Goal: Navigation & Orientation: Find specific page/section

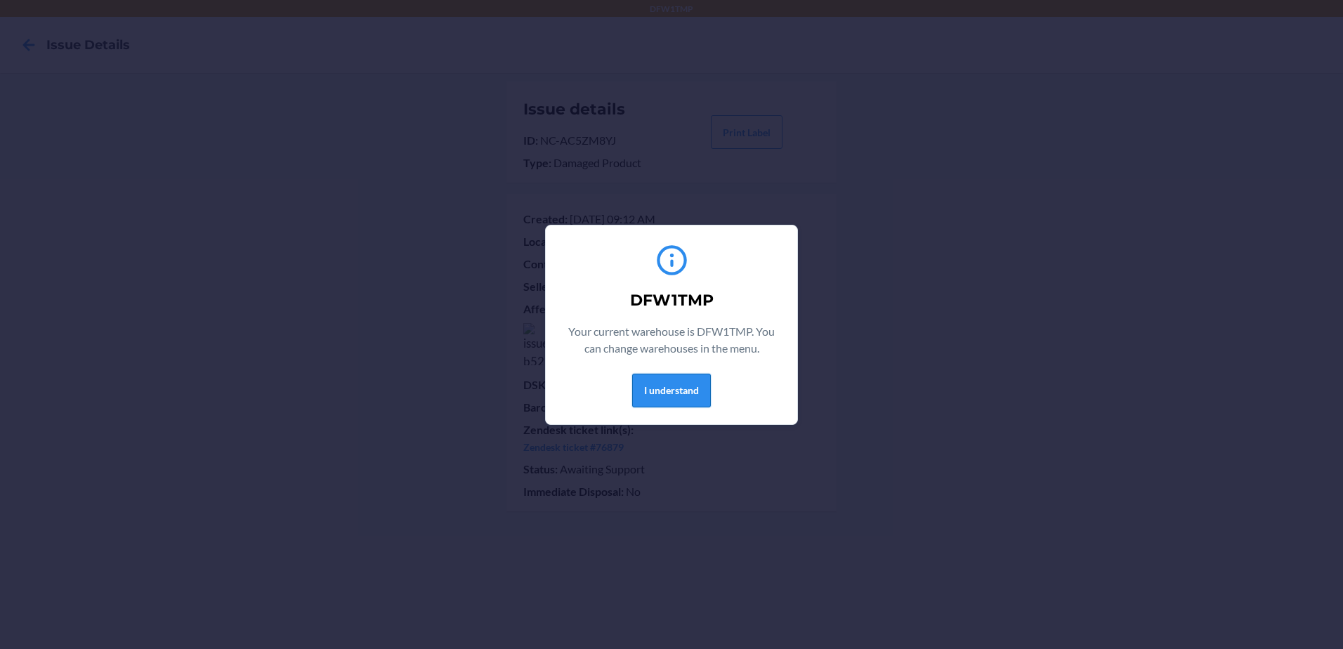
click at [695, 395] on button "I understand" at bounding box center [671, 391] width 79 height 34
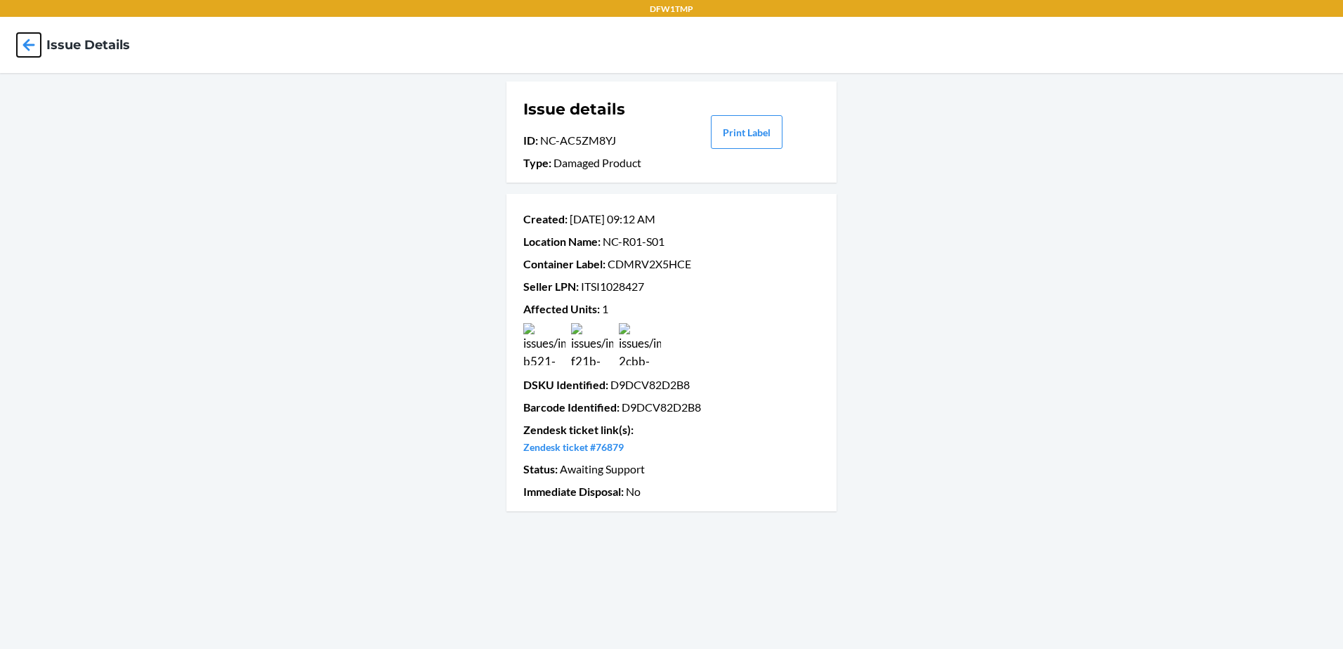
click at [34, 44] on icon at bounding box center [29, 45] width 12 height 12
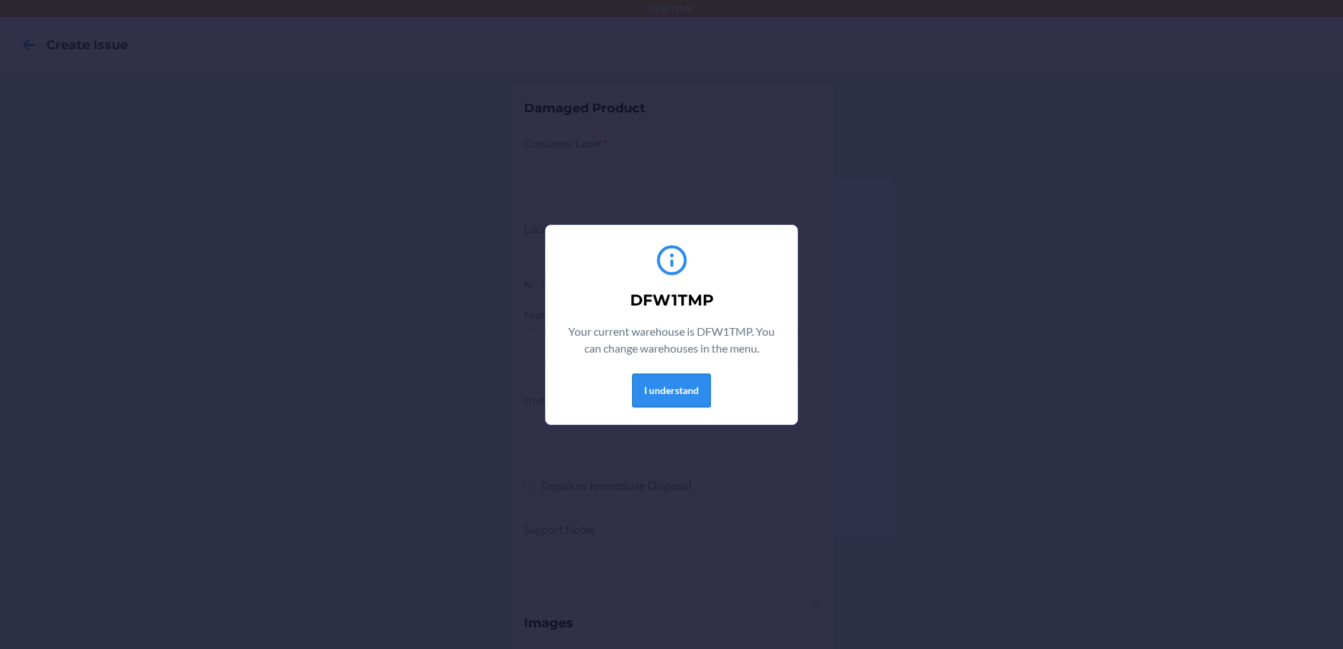
click at [682, 391] on button "I understand" at bounding box center [671, 391] width 79 height 34
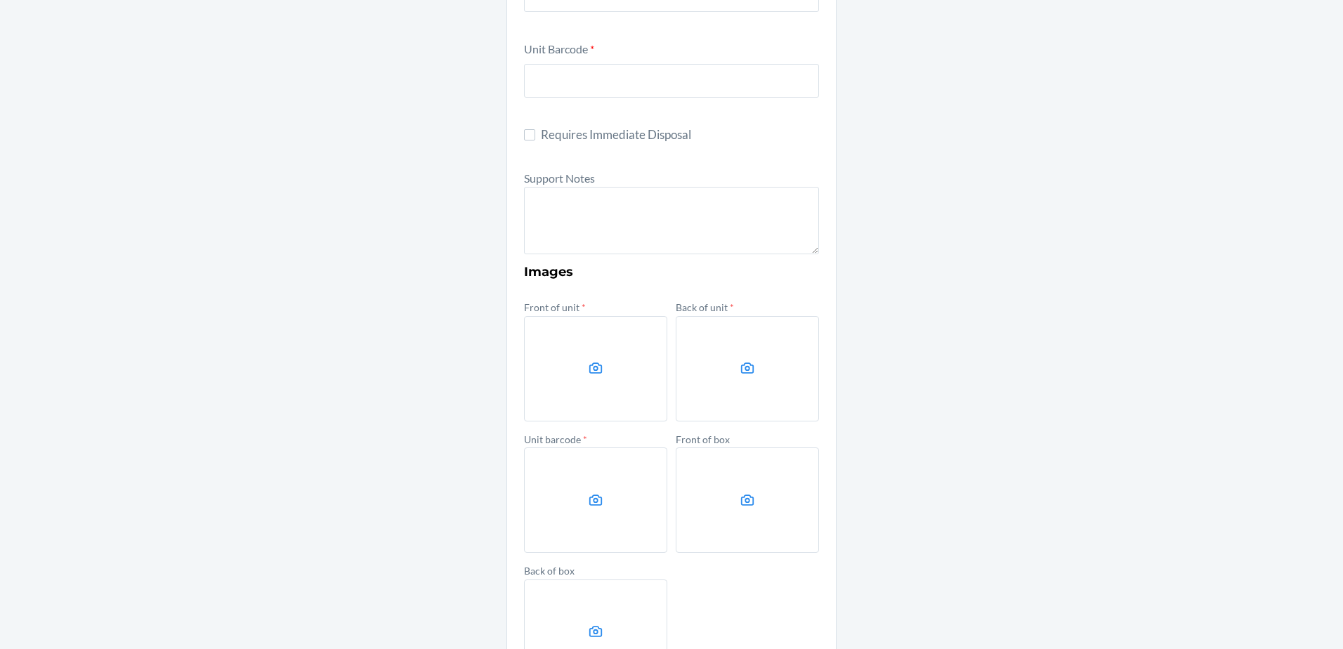
scroll to position [463, 0]
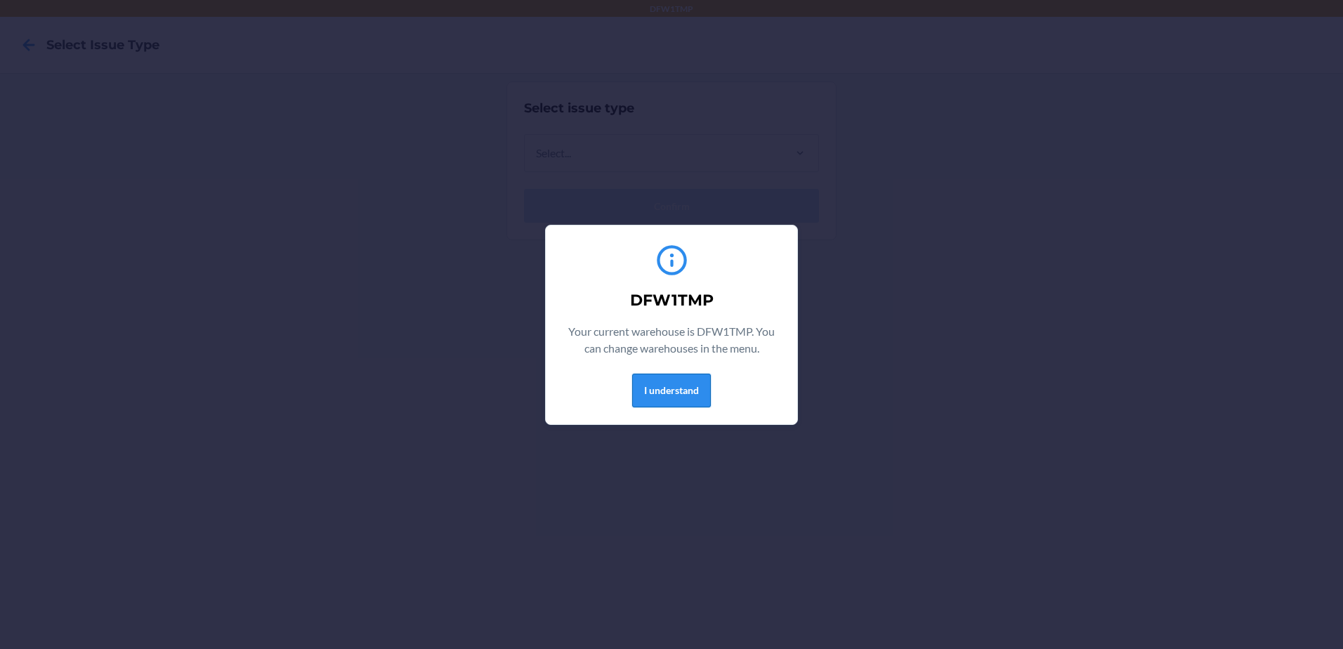
click at [695, 393] on button "I understand" at bounding box center [671, 391] width 79 height 34
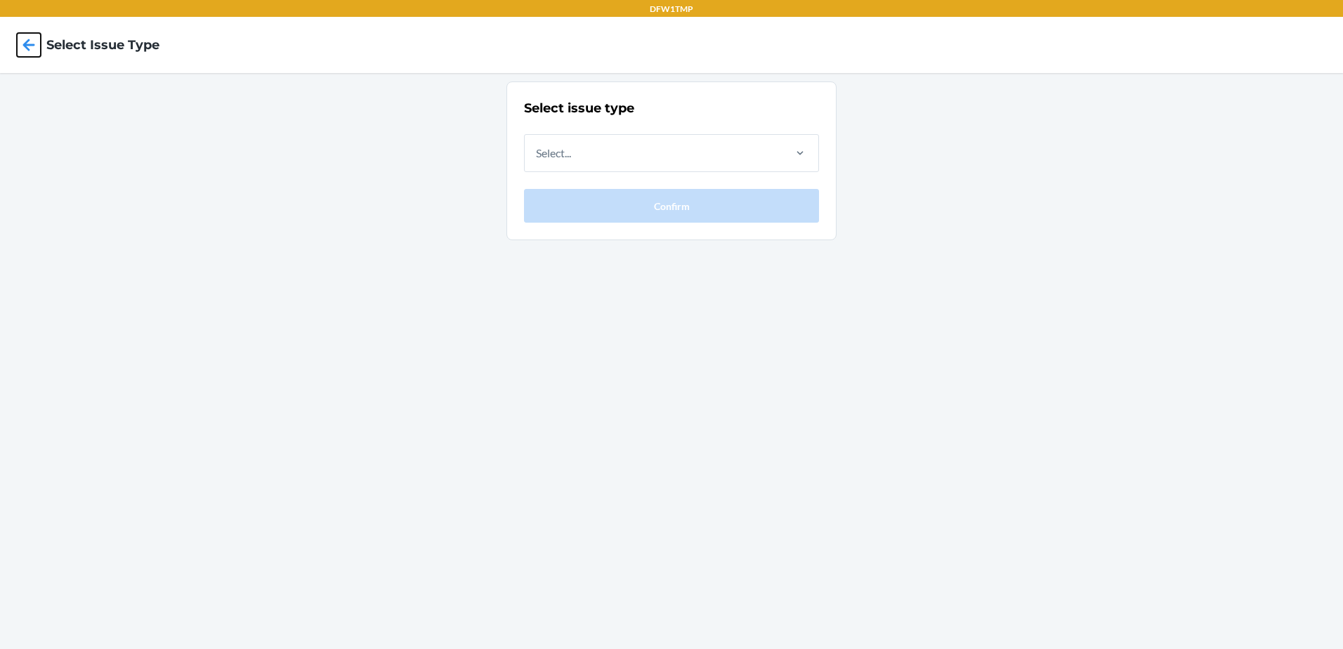
click at [28, 46] on icon at bounding box center [29, 45] width 12 height 12
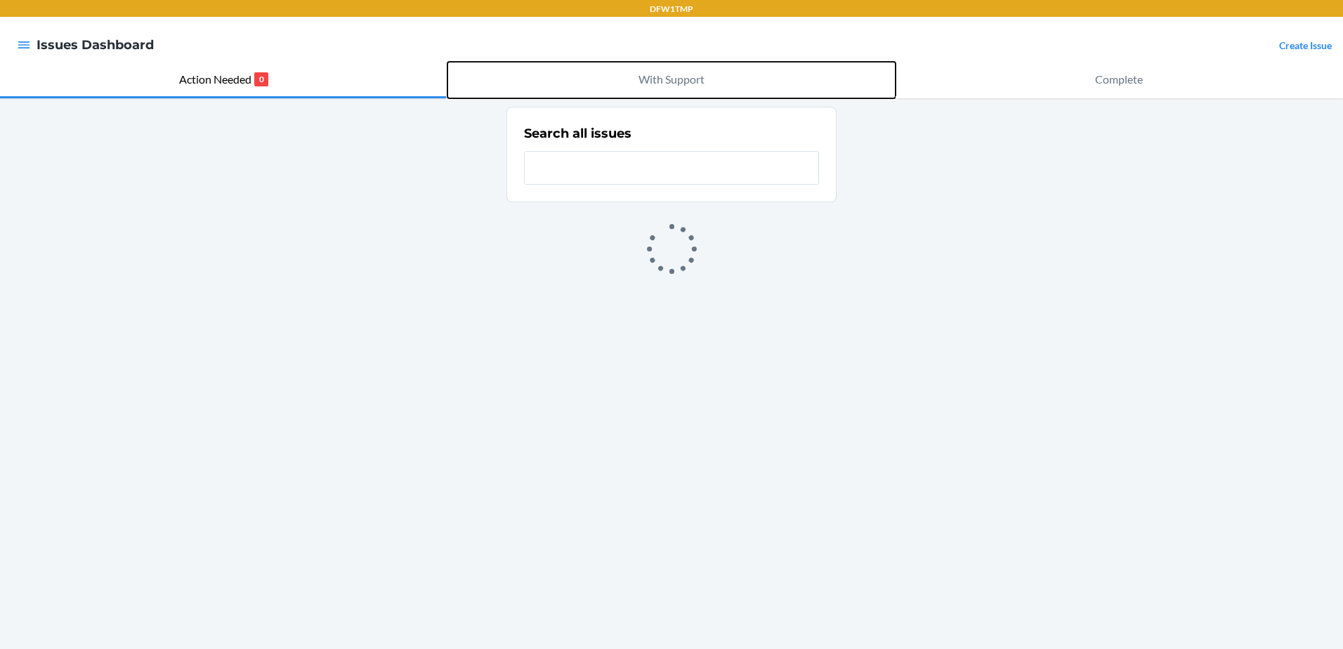
click at [669, 79] on p "With Support" at bounding box center [671, 79] width 66 height 17
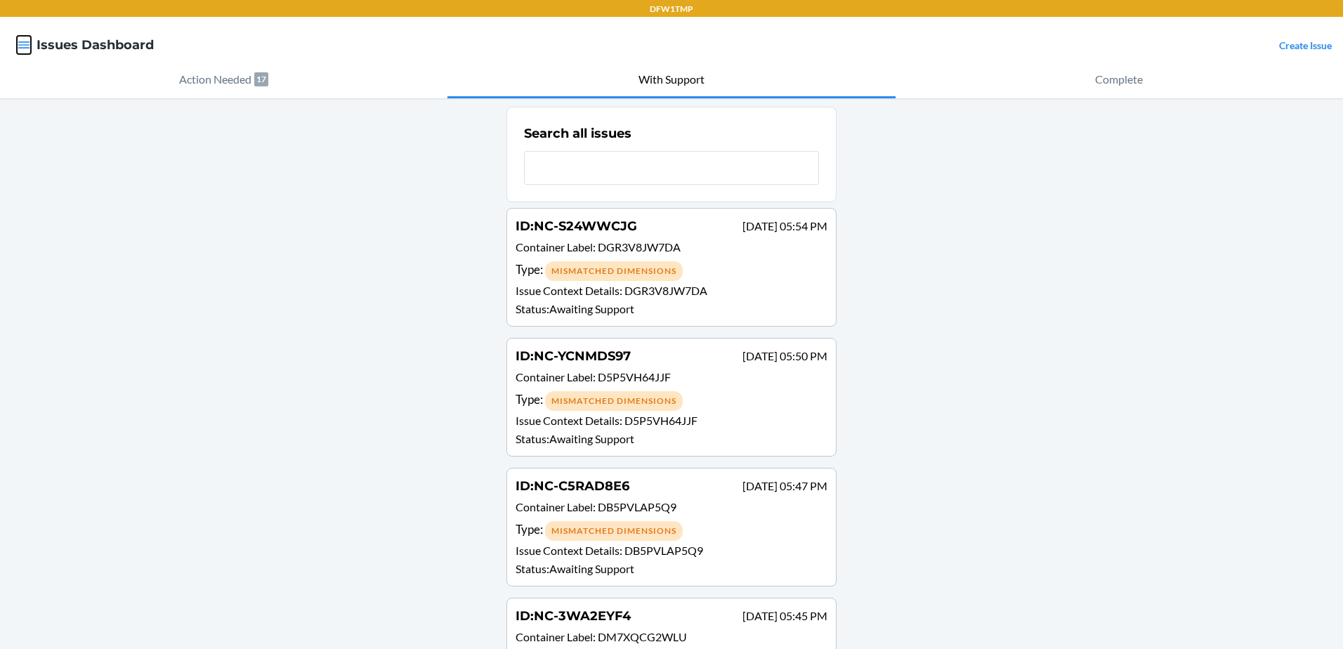
click at [22, 39] on icon "button" at bounding box center [24, 45] width 14 height 14
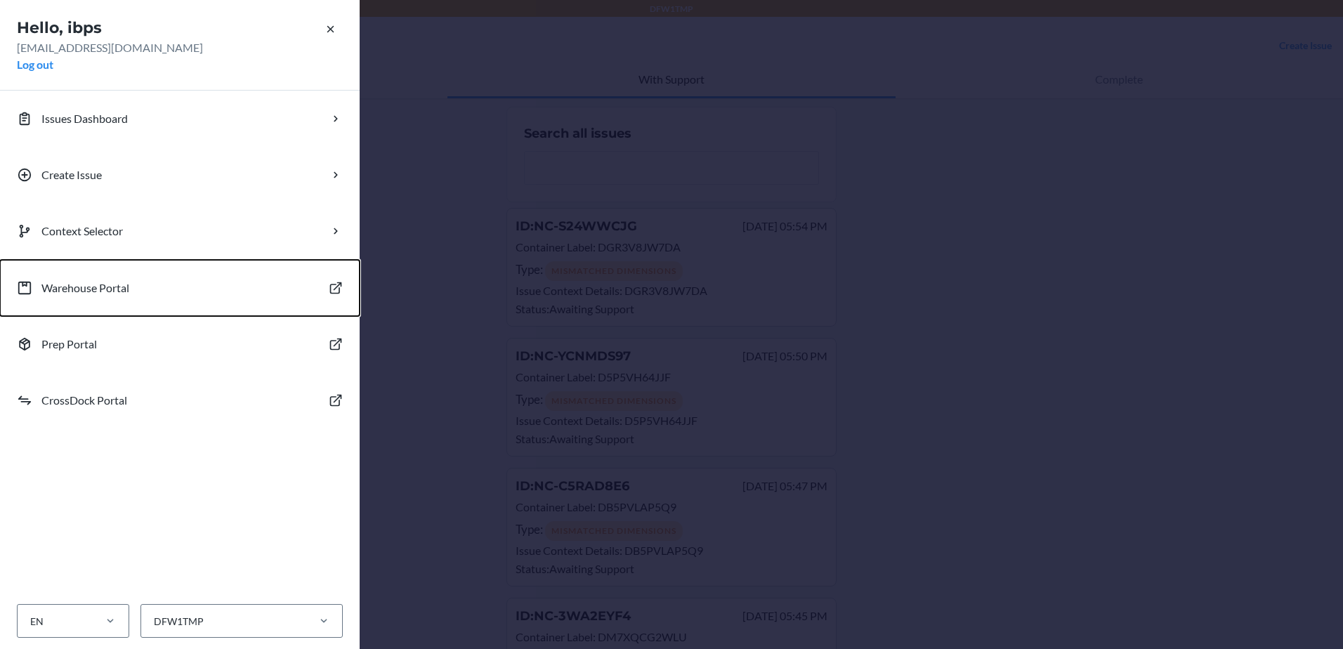
click at [105, 280] on p "Warehouse Portal" at bounding box center [85, 288] width 88 height 17
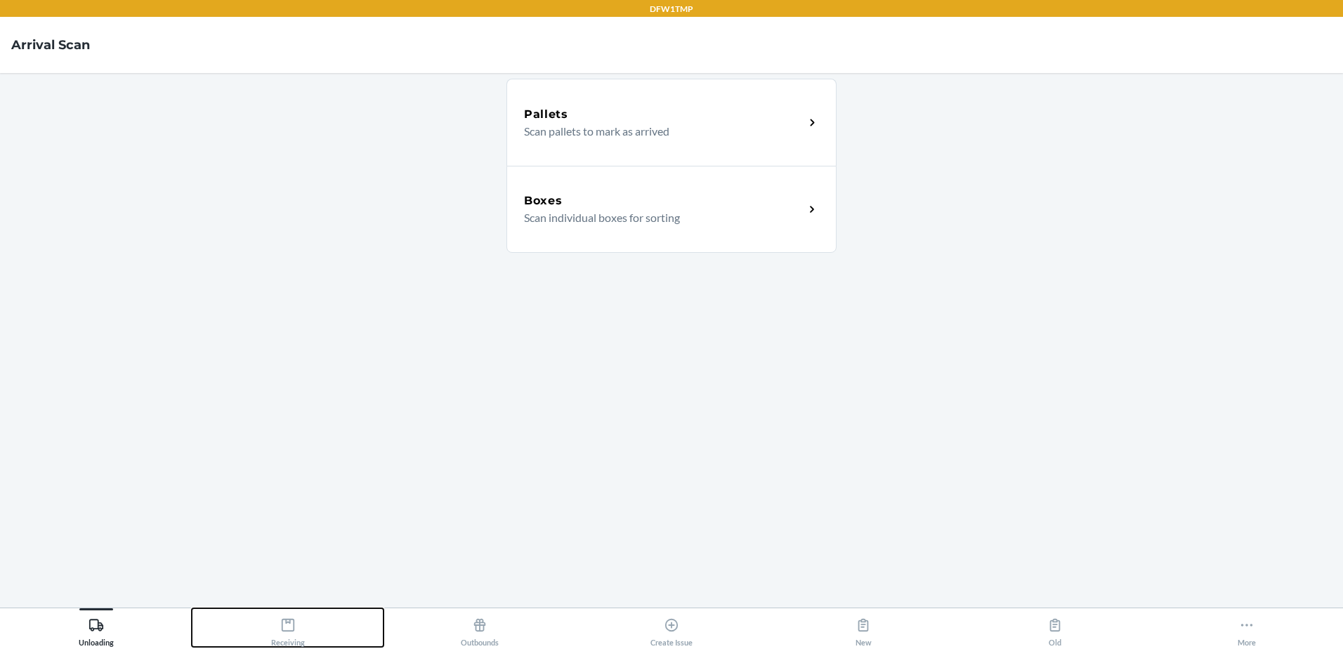
click at [280, 626] on icon at bounding box center [287, 624] width 15 height 15
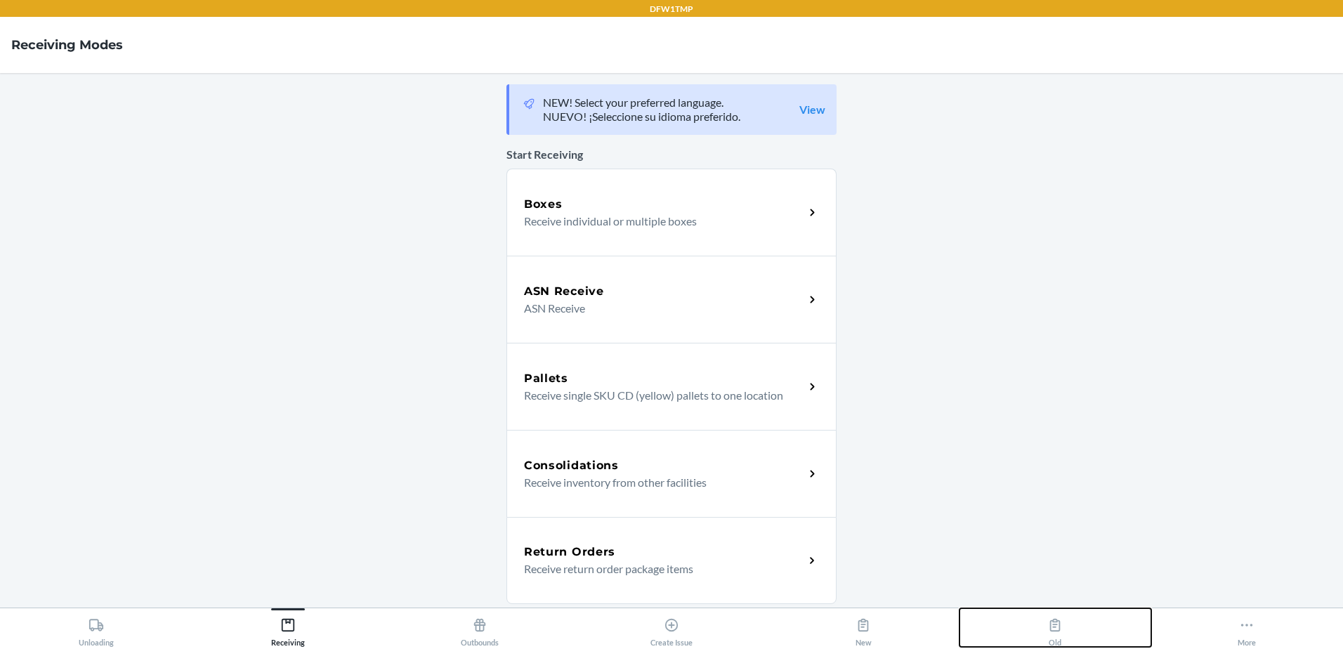
click at [1058, 624] on icon at bounding box center [1054, 624] width 15 height 15
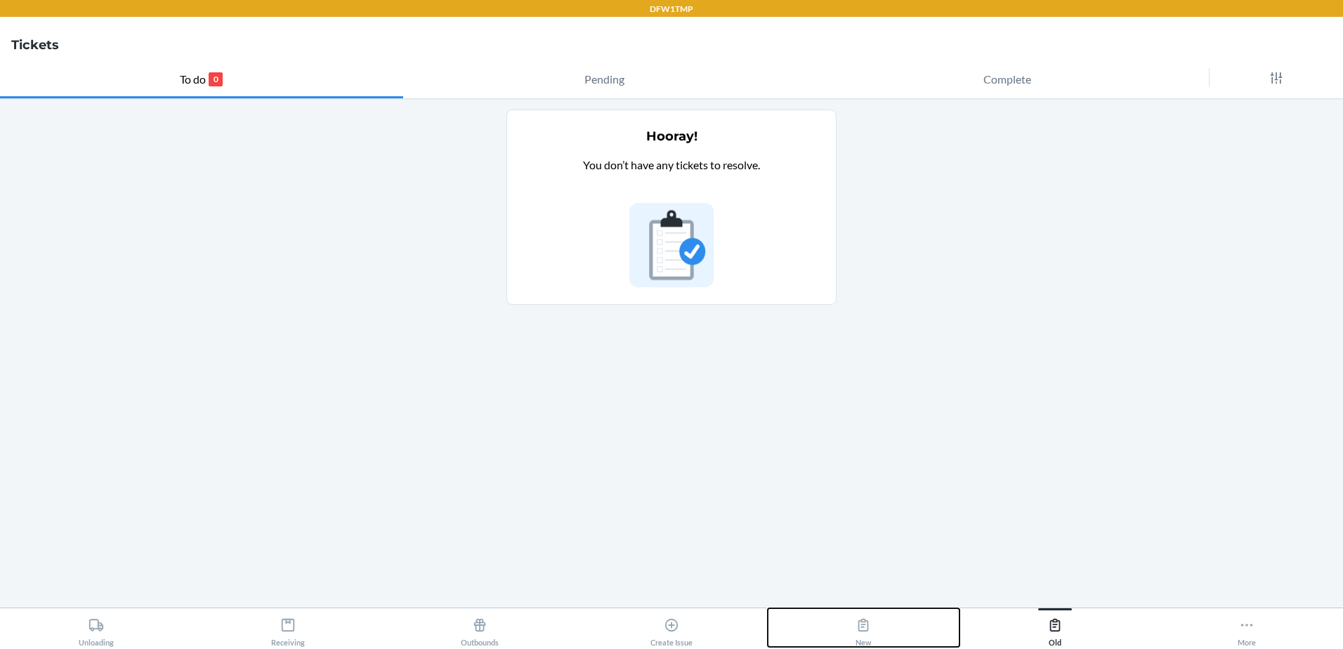
click at [870, 620] on icon at bounding box center [862, 624] width 15 height 15
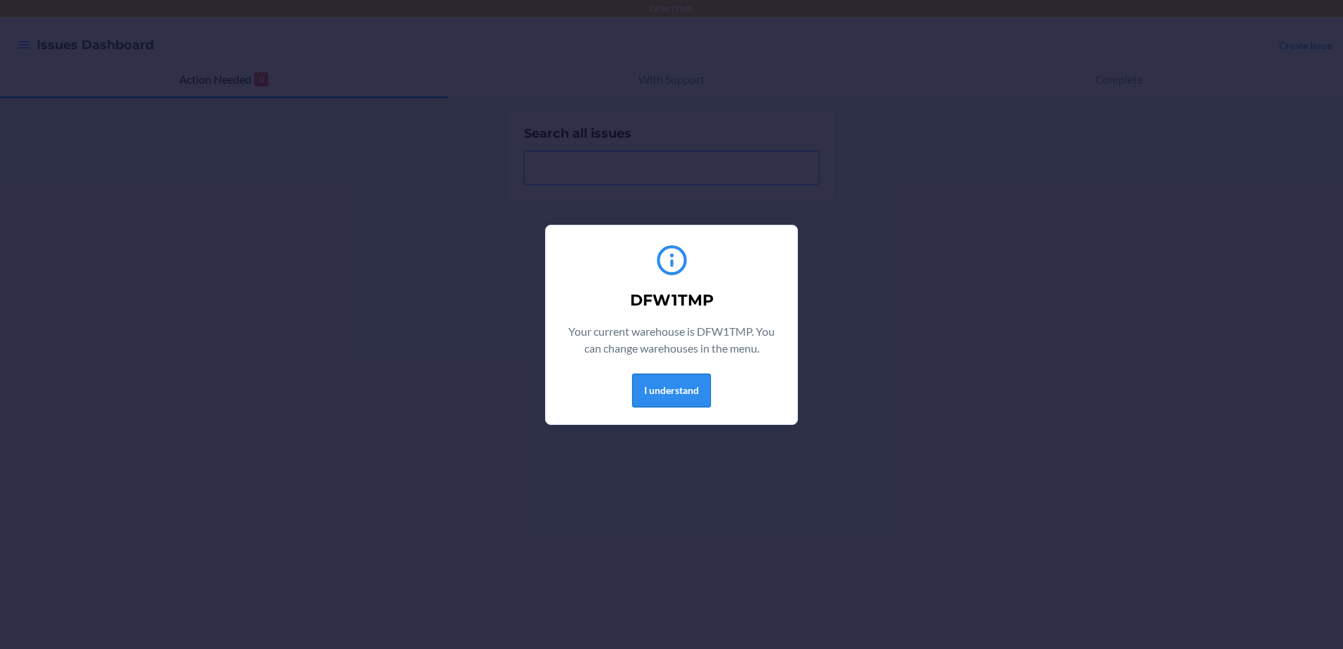
click at [696, 387] on button "I understand" at bounding box center [671, 391] width 79 height 34
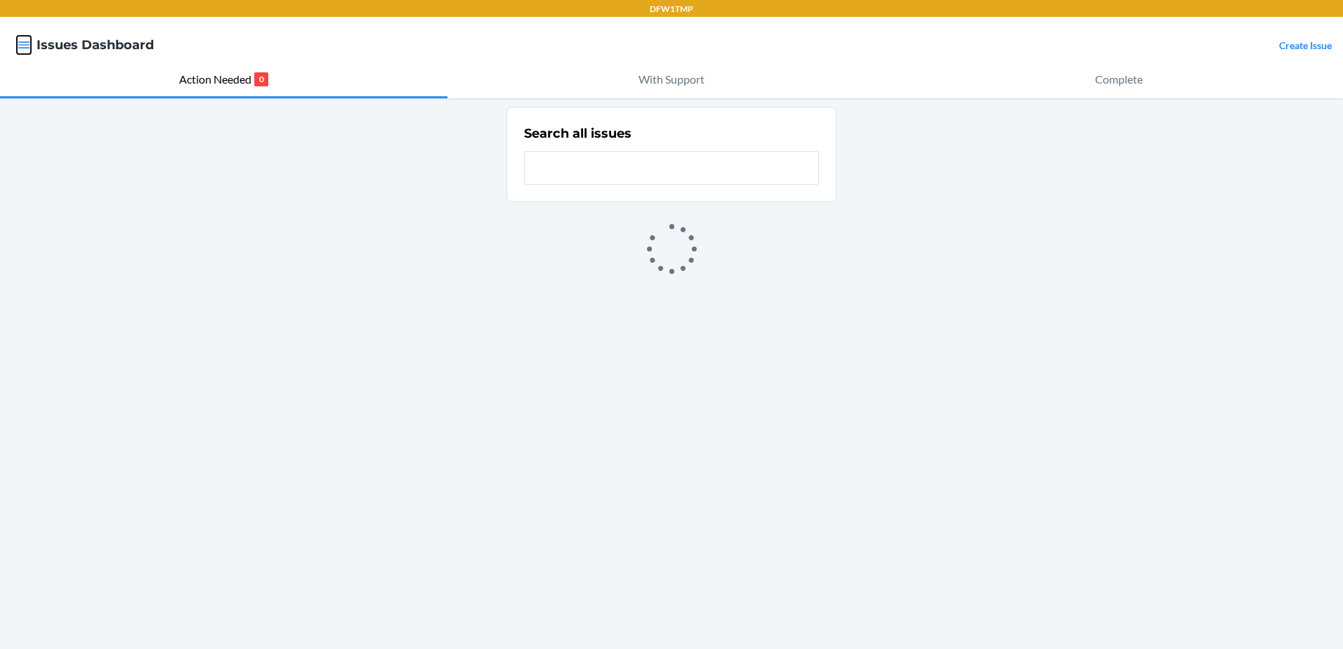
click at [28, 46] on icon "button" at bounding box center [24, 45] width 14 height 14
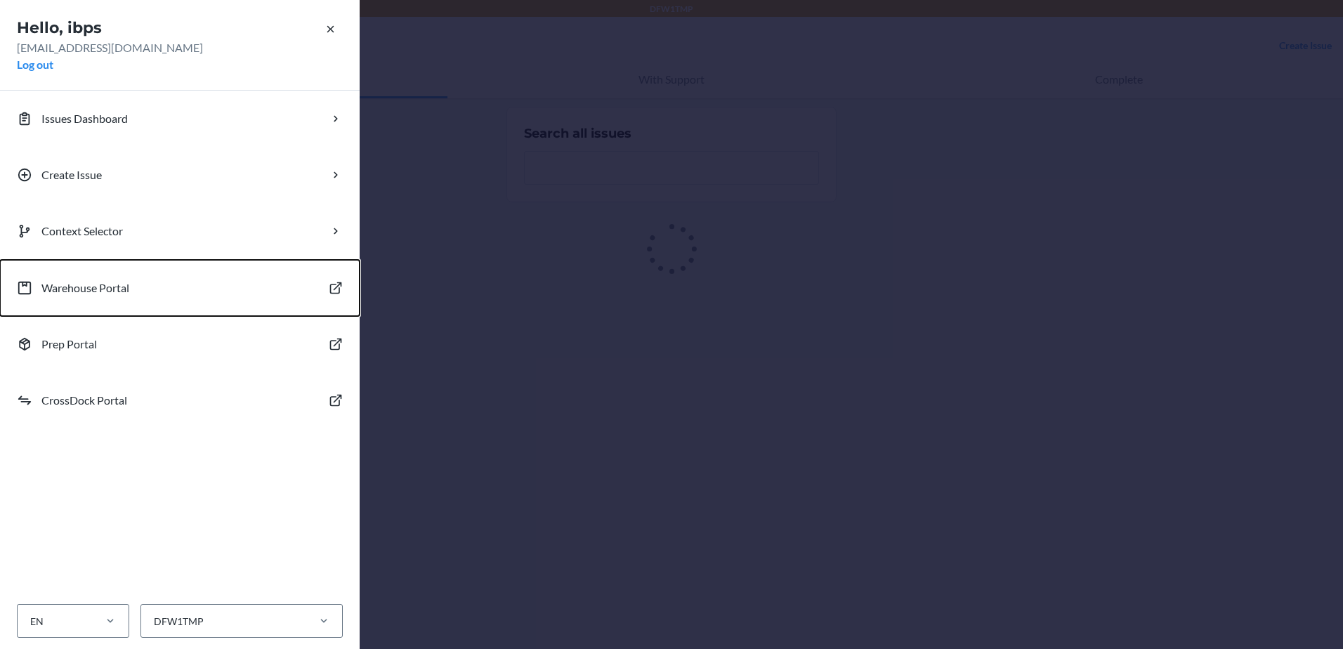
click at [101, 296] on p "Warehouse Portal" at bounding box center [85, 288] width 88 height 17
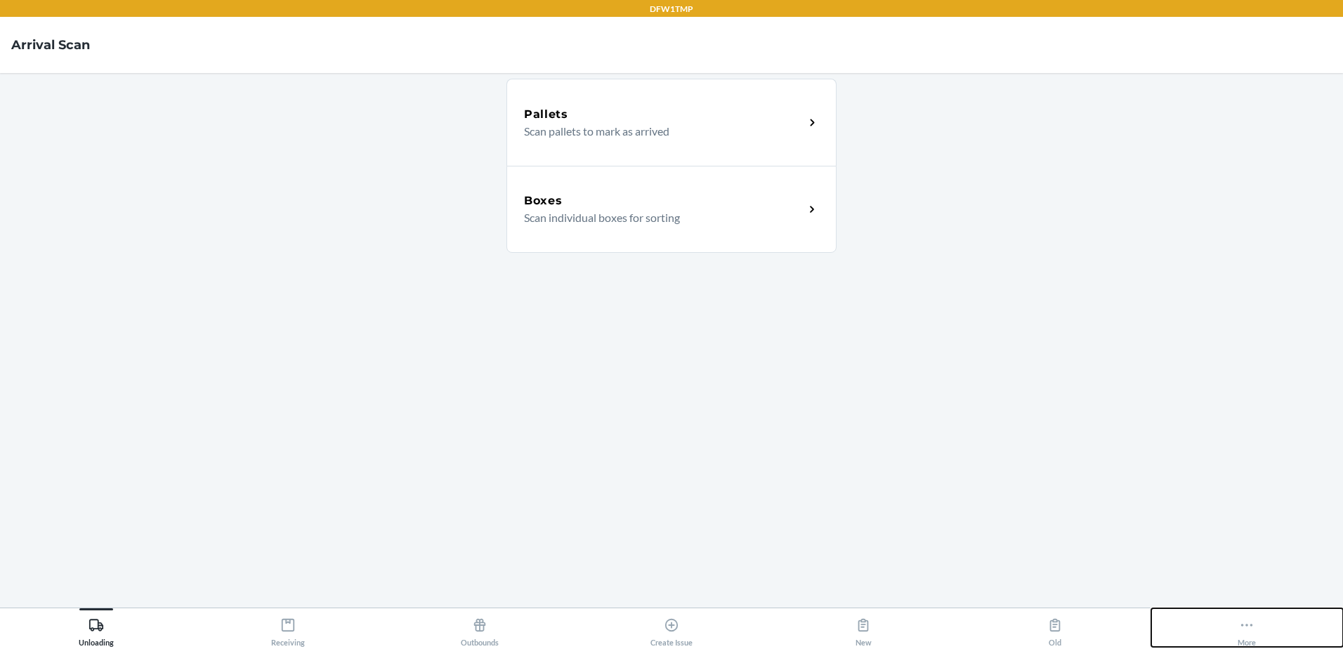
click at [1254, 619] on icon at bounding box center [1246, 624] width 15 height 15
